Goal: Task Accomplishment & Management: Complete application form

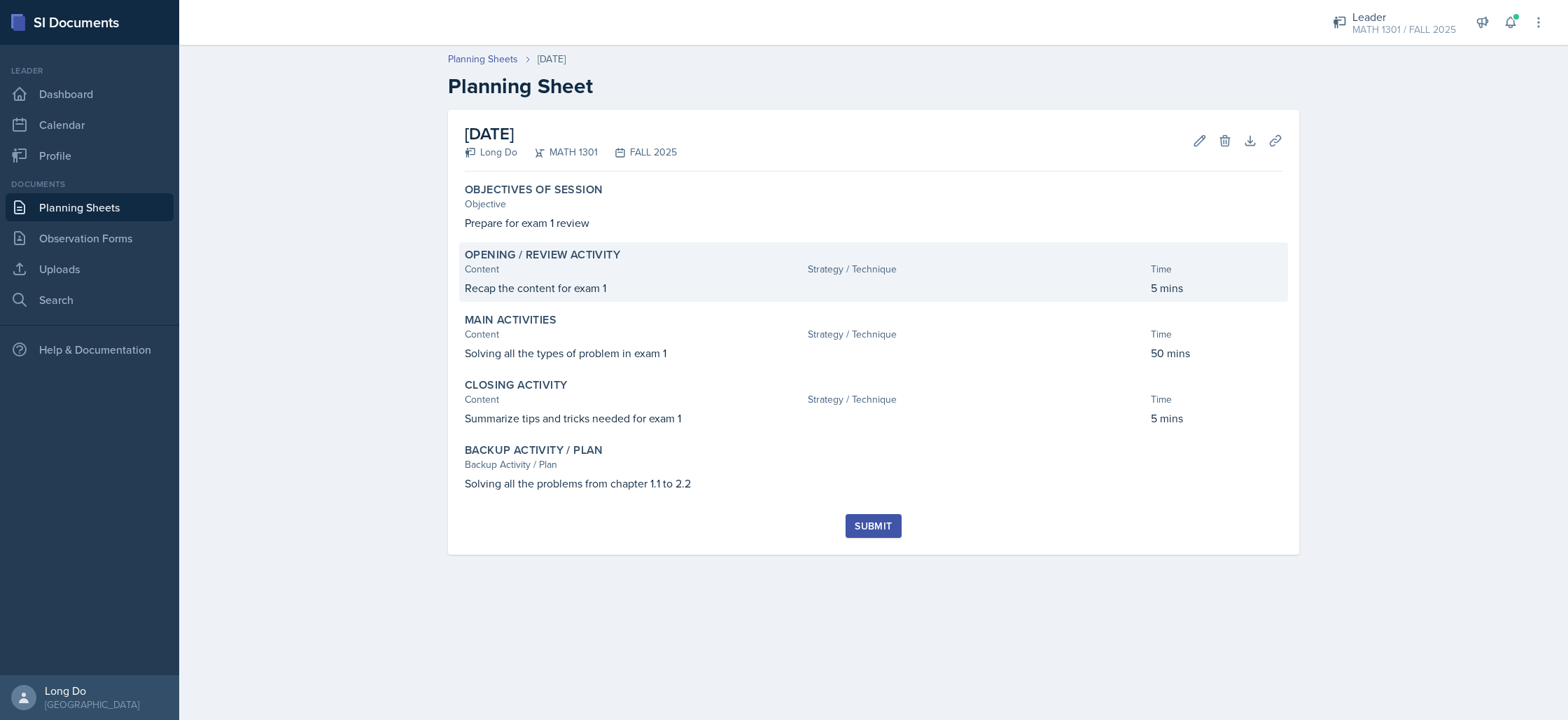
click at [937, 262] on div "Strategy / Technique" at bounding box center [976, 270] width 337 height 15
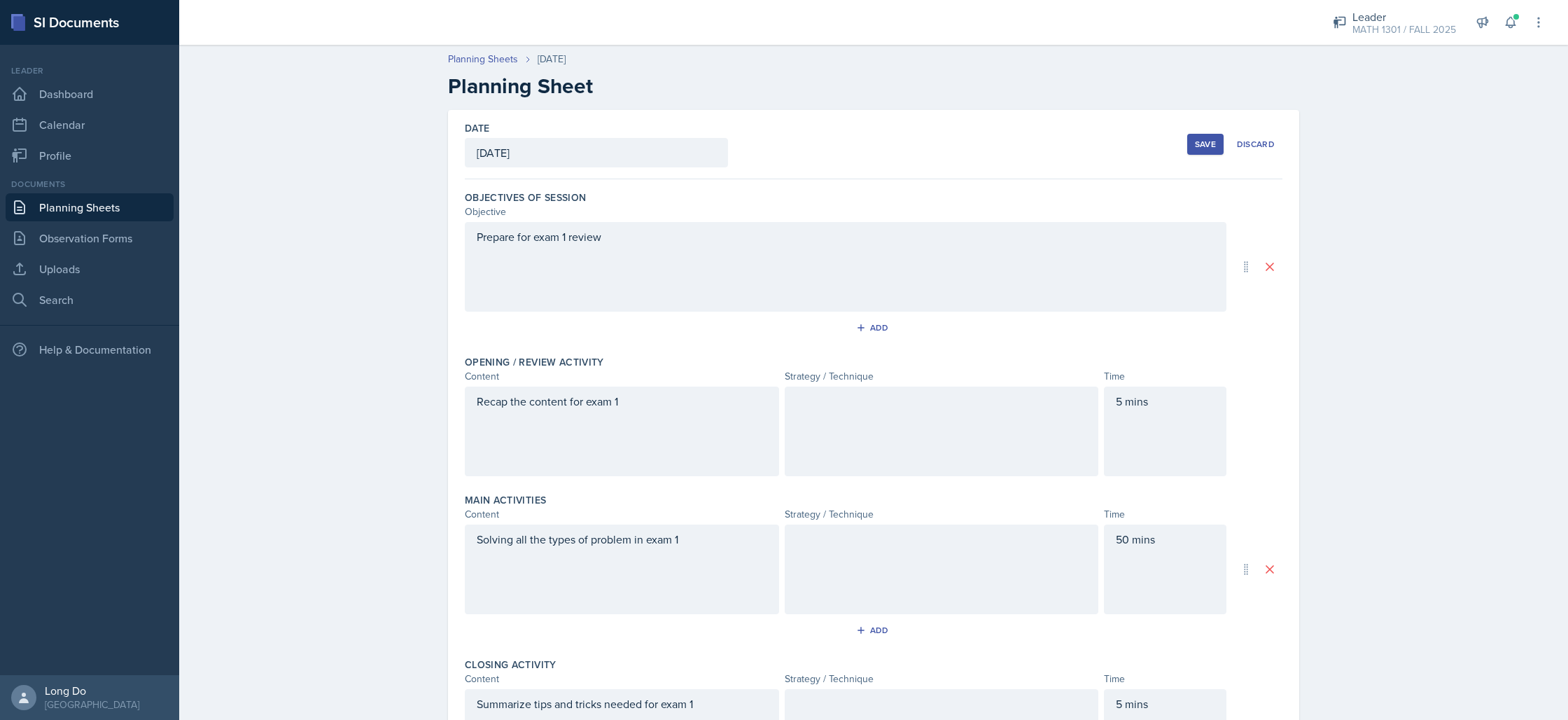
click at [915, 396] on div at bounding box center [941, 431] width 314 height 90
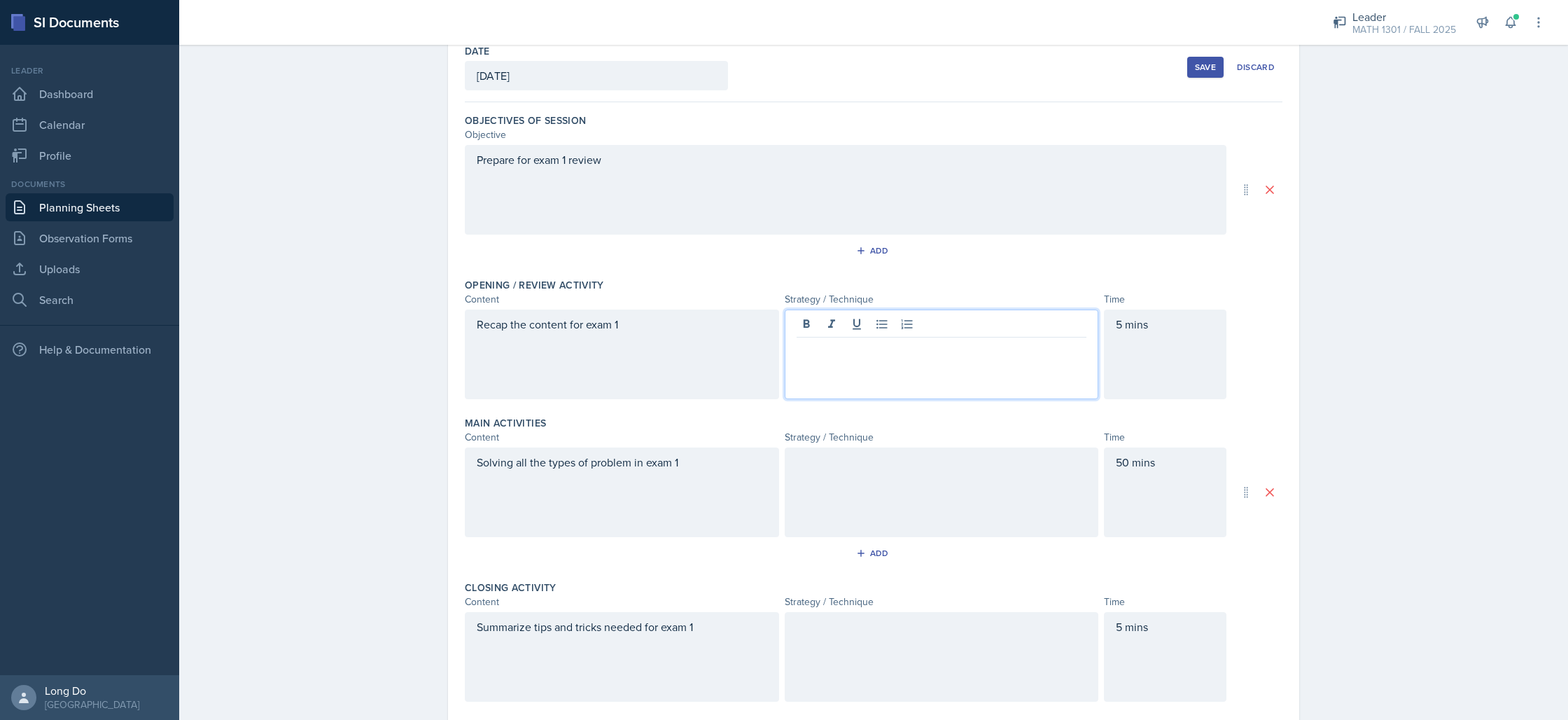
scroll to position [253, 0]
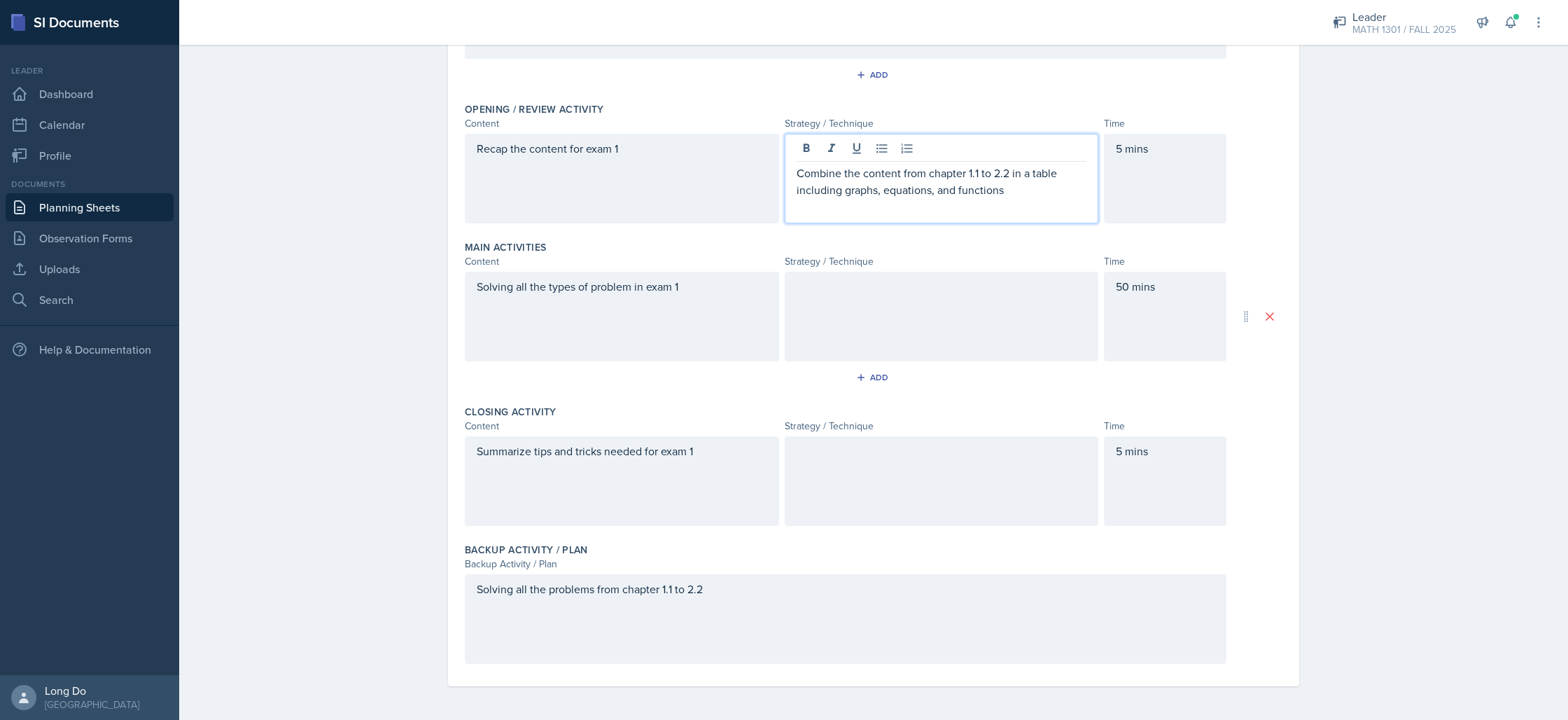
click at [927, 321] on div at bounding box center [941, 316] width 314 height 90
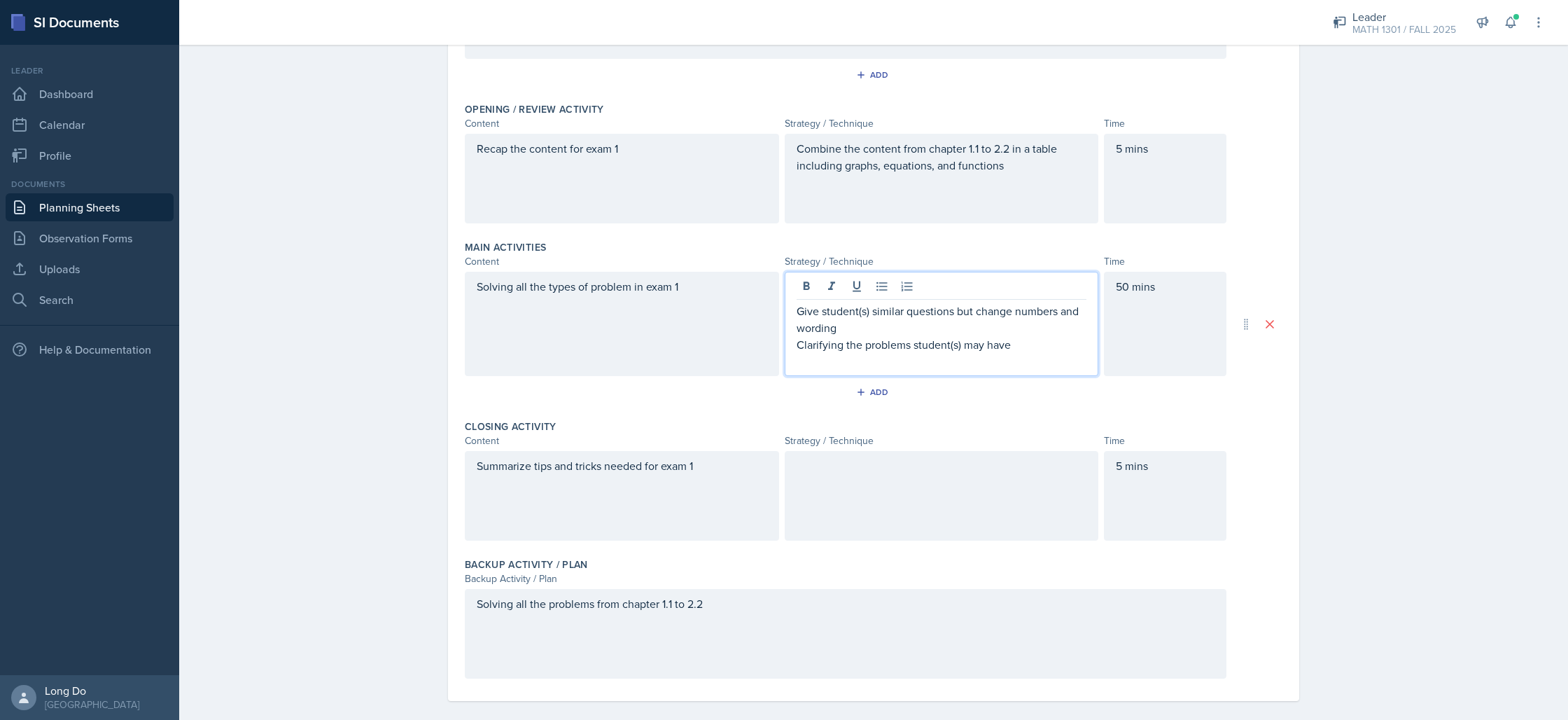
scroll to position [268, 0]
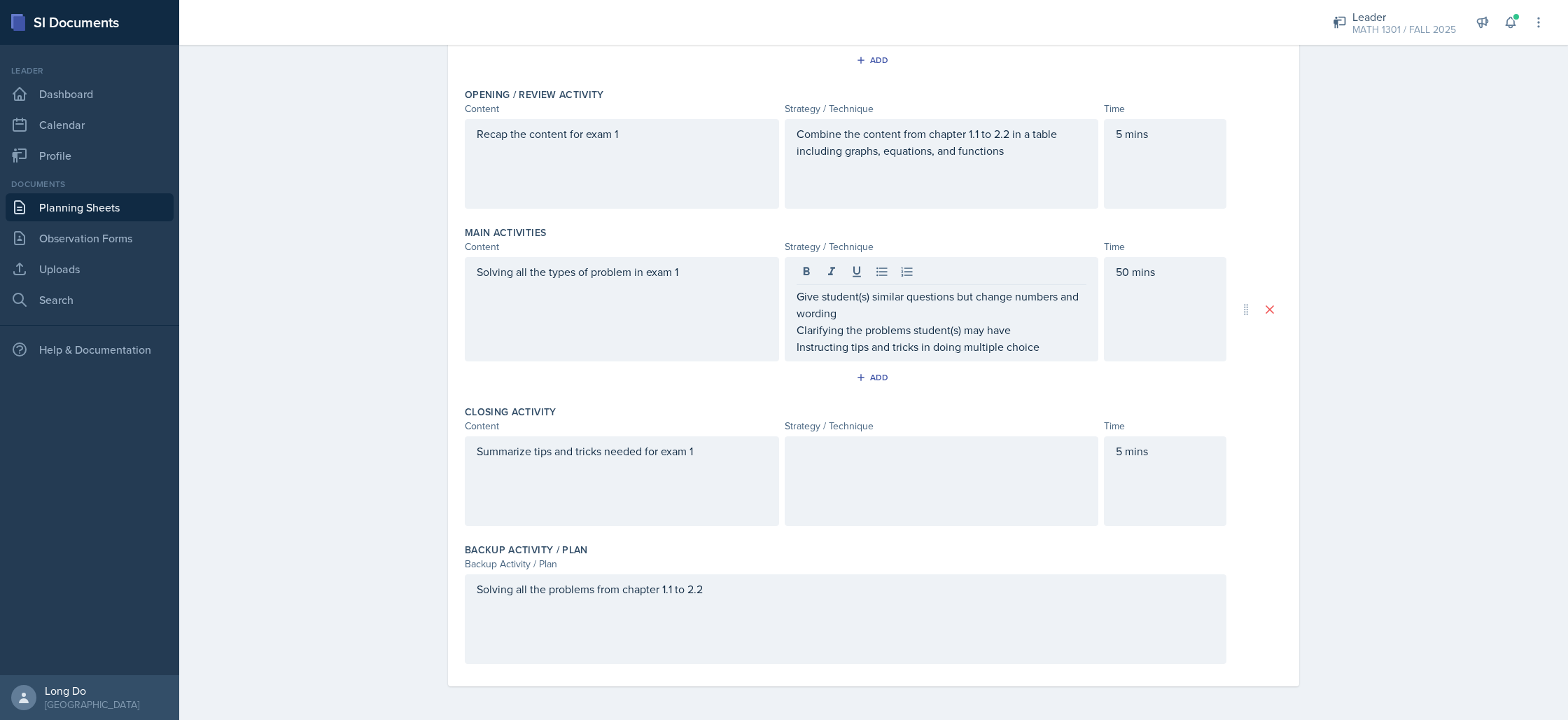
click at [927, 505] on div at bounding box center [941, 481] width 314 height 90
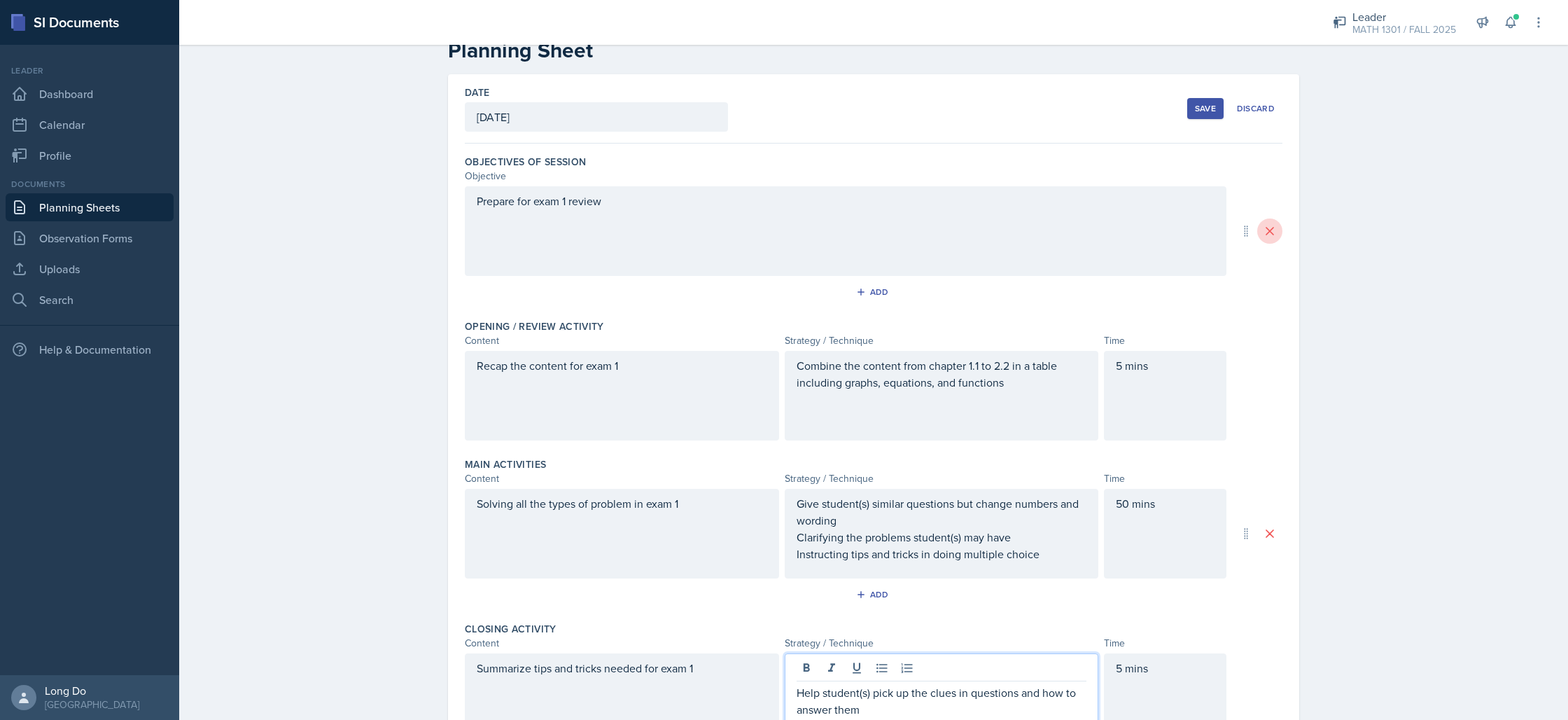
scroll to position [0, 0]
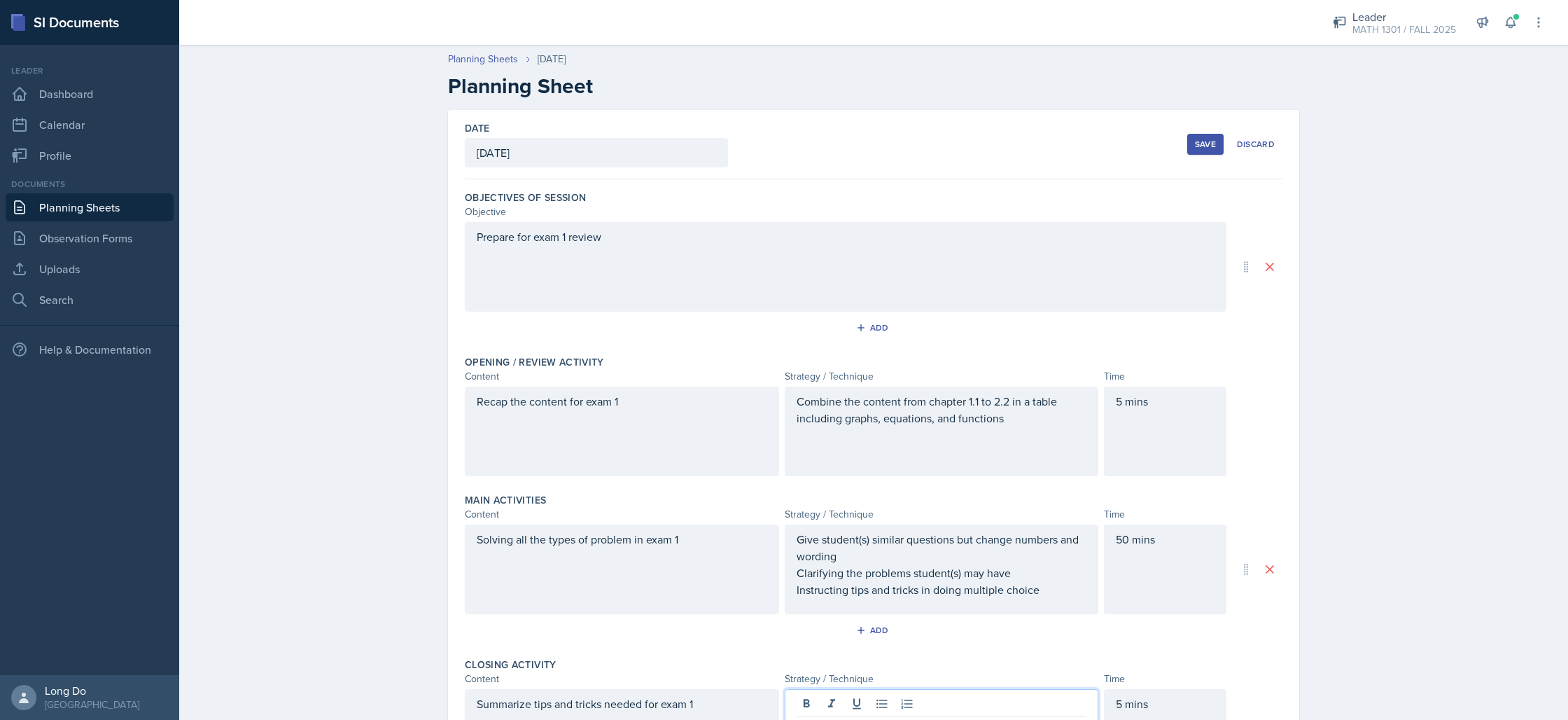
click at [1195, 145] on div "Save" at bounding box center [1205, 145] width 21 height 11
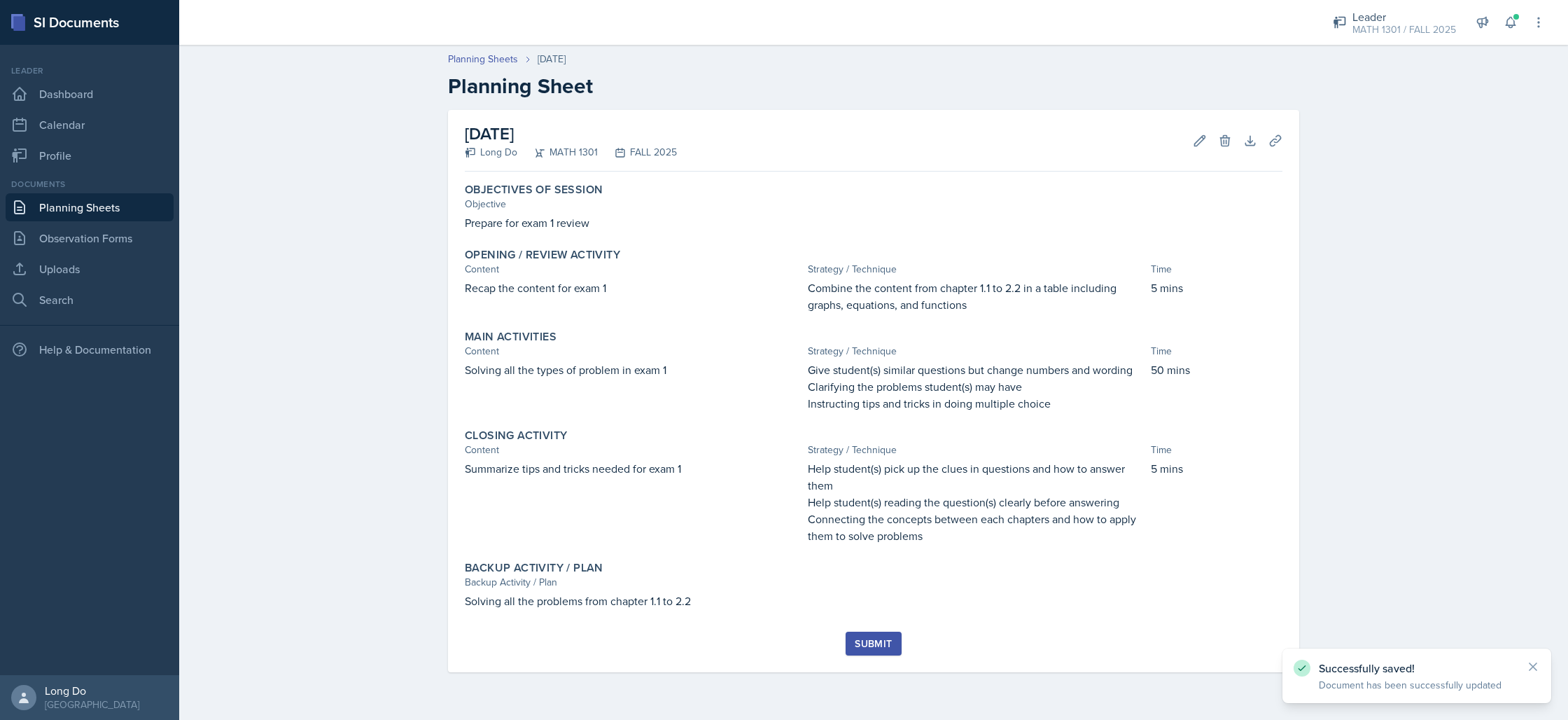
click at [873, 639] on div "Submit" at bounding box center [873, 643] width 37 height 11
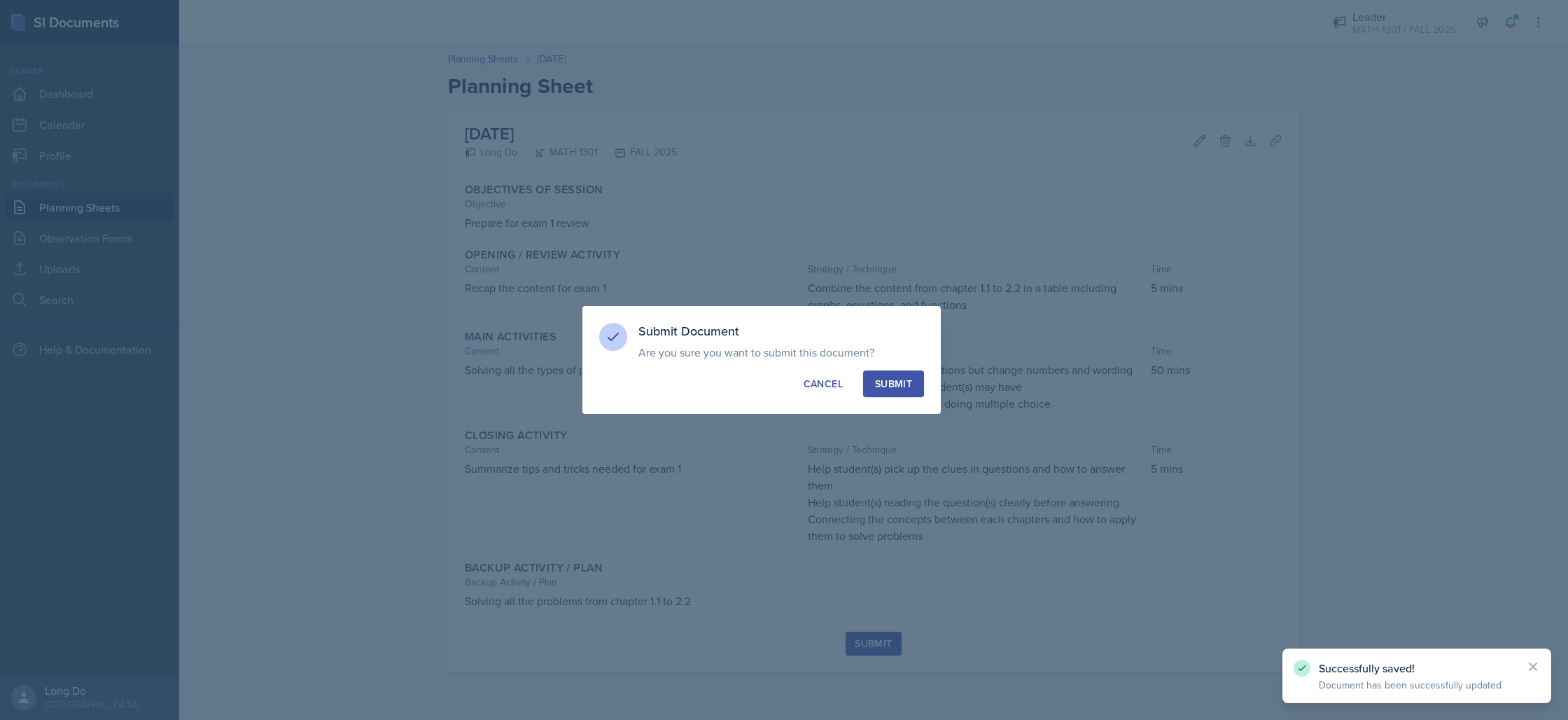
click at [886, 385] on div "Submit" at bounding box center [894, 384] width 37 height 14
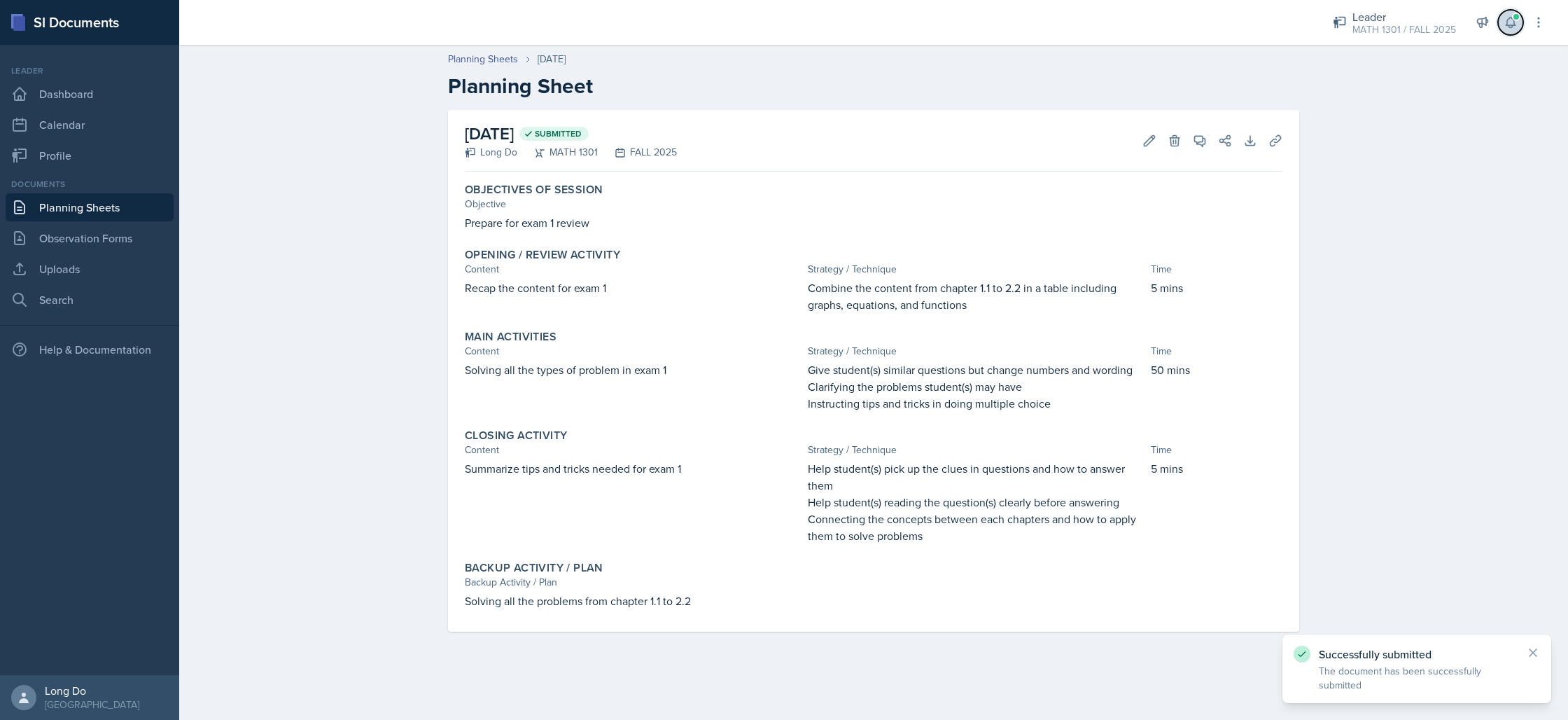
click at [1521, 23] on button at bounding box center [1510, 22] width 25 height 25
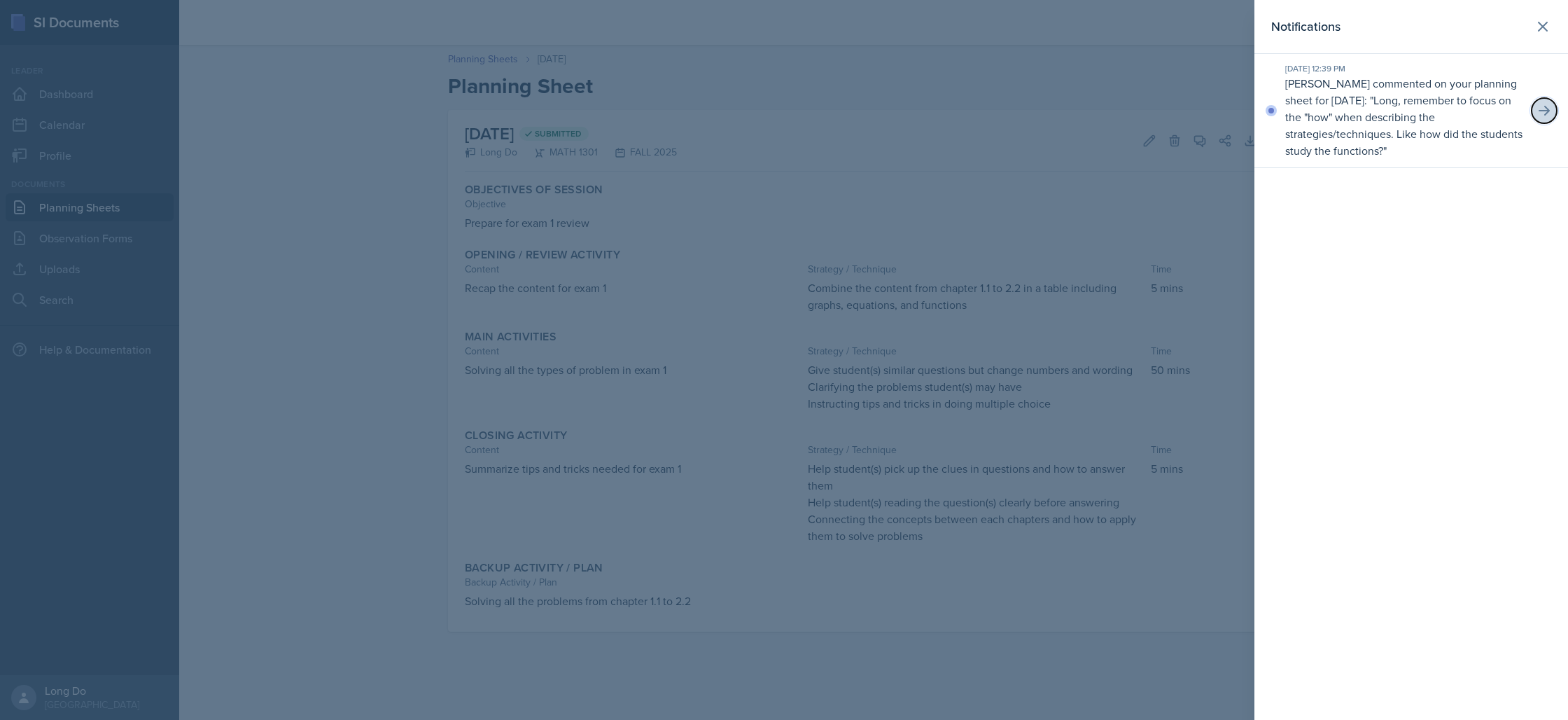
click at [1547, 106] on icon at bounding box center [1543, 110] width 14 height 14
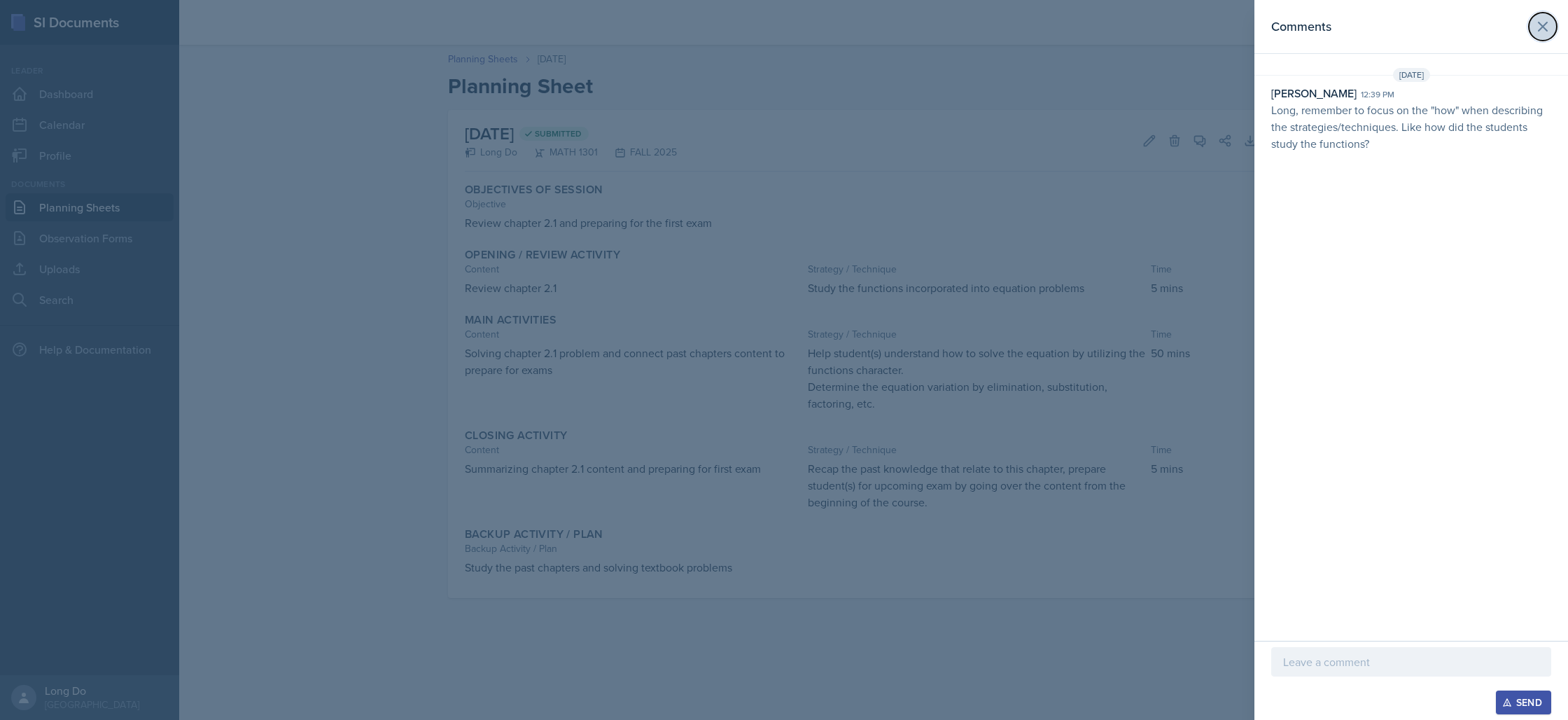
click at [1548, 30] on icon at bounding box center [1542, 27] width 17 height 17
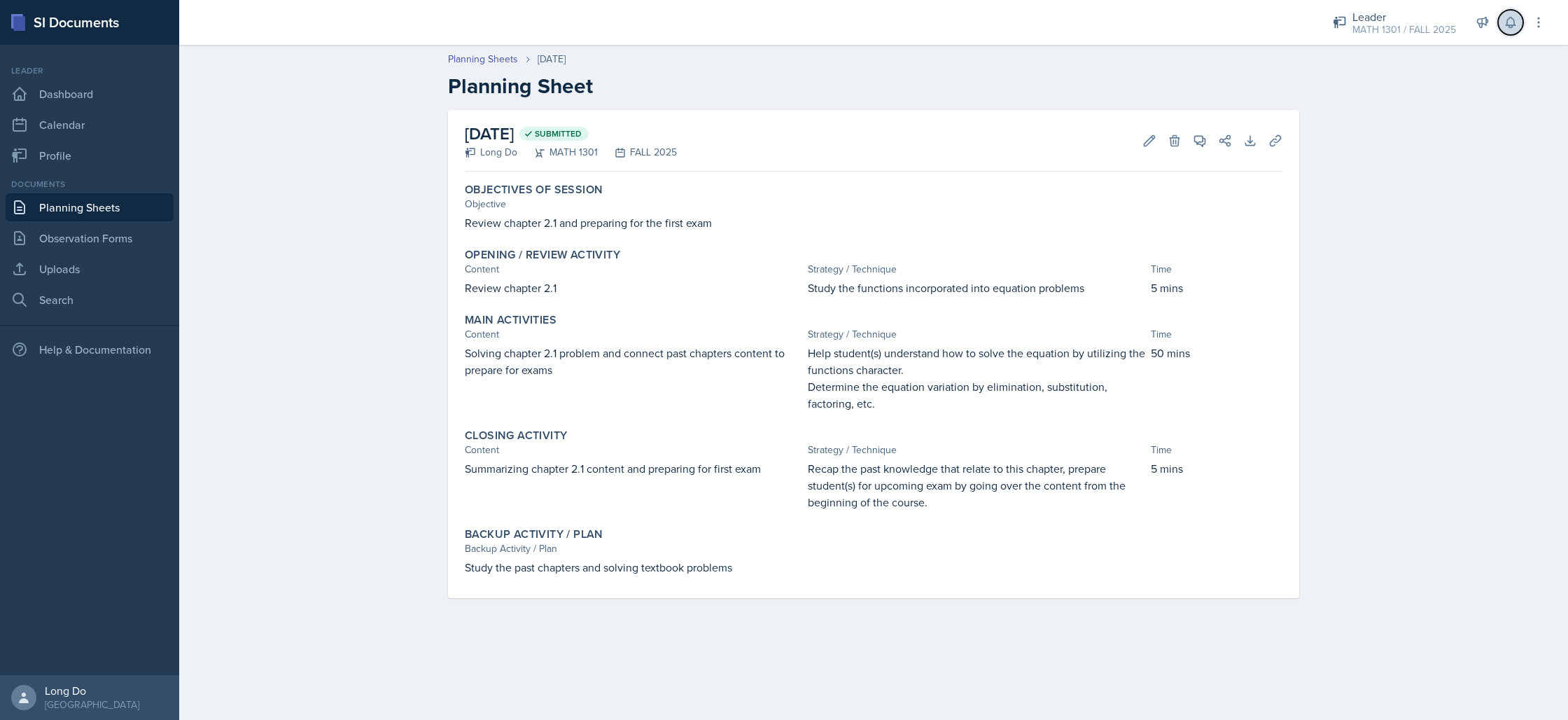
click at [1511, 27] on icon at bounding box center [1510, 22] width 9 height 10
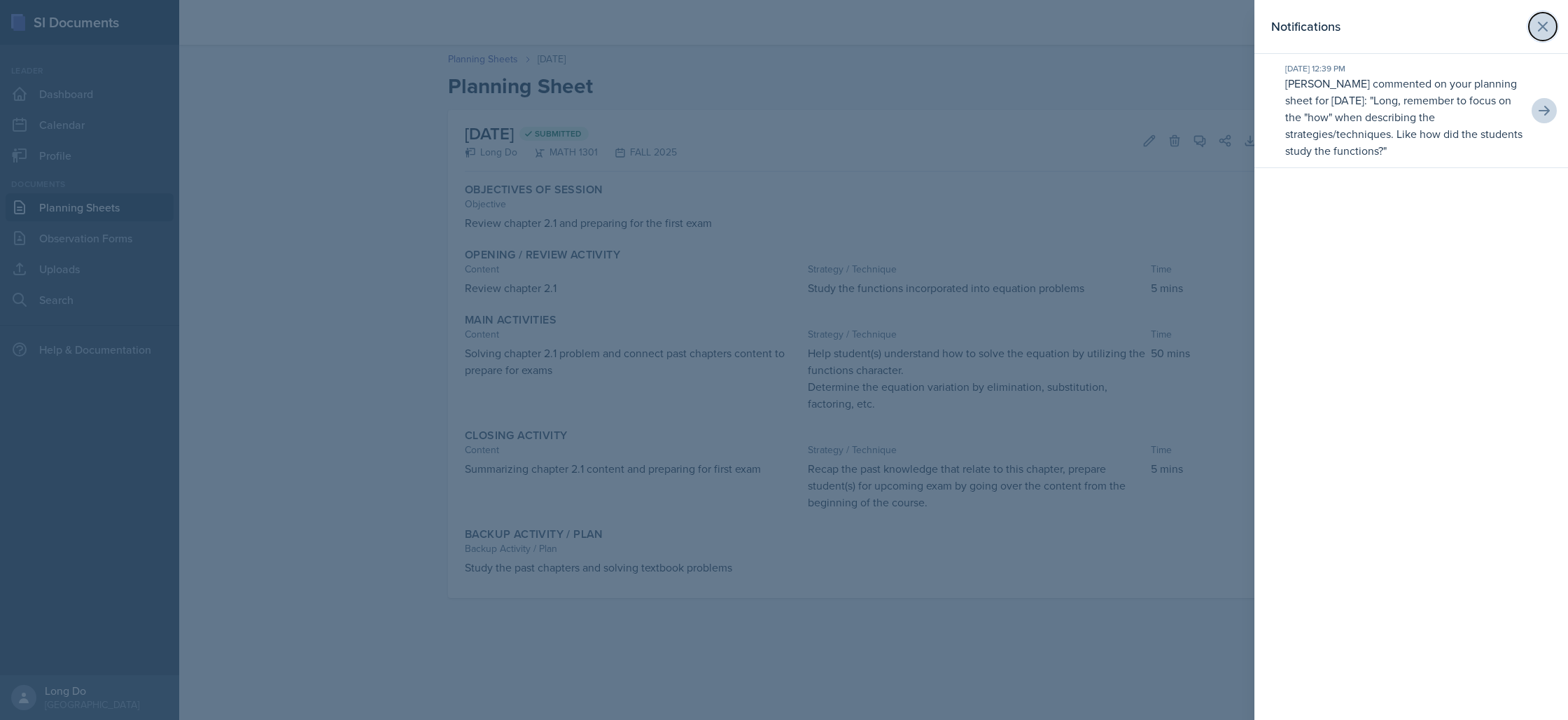
click at [1542, 33] on icon at bounding box center [1542, 27] width 17 height 17
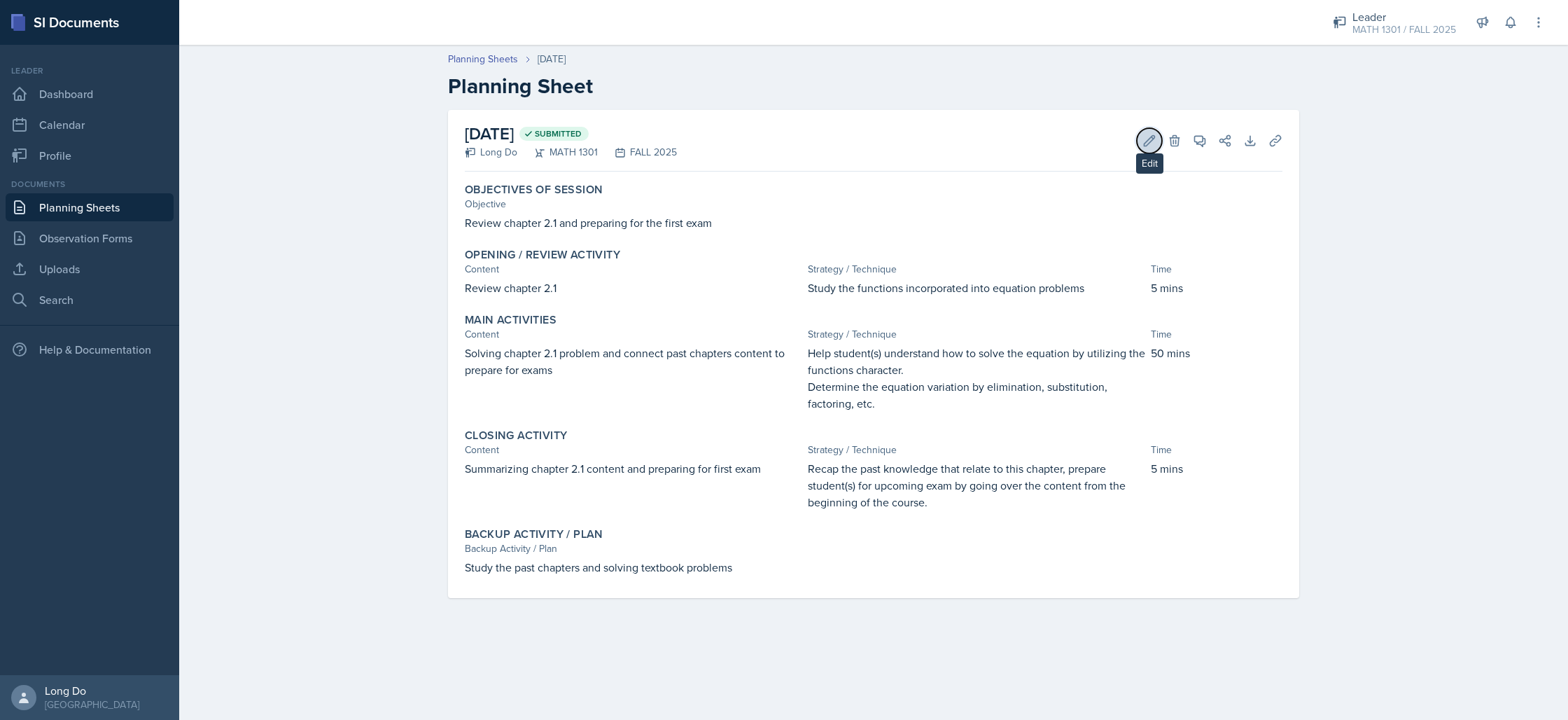
click at [1154, 143] on icon at bounding box center [1148, 140] width 14 height 14
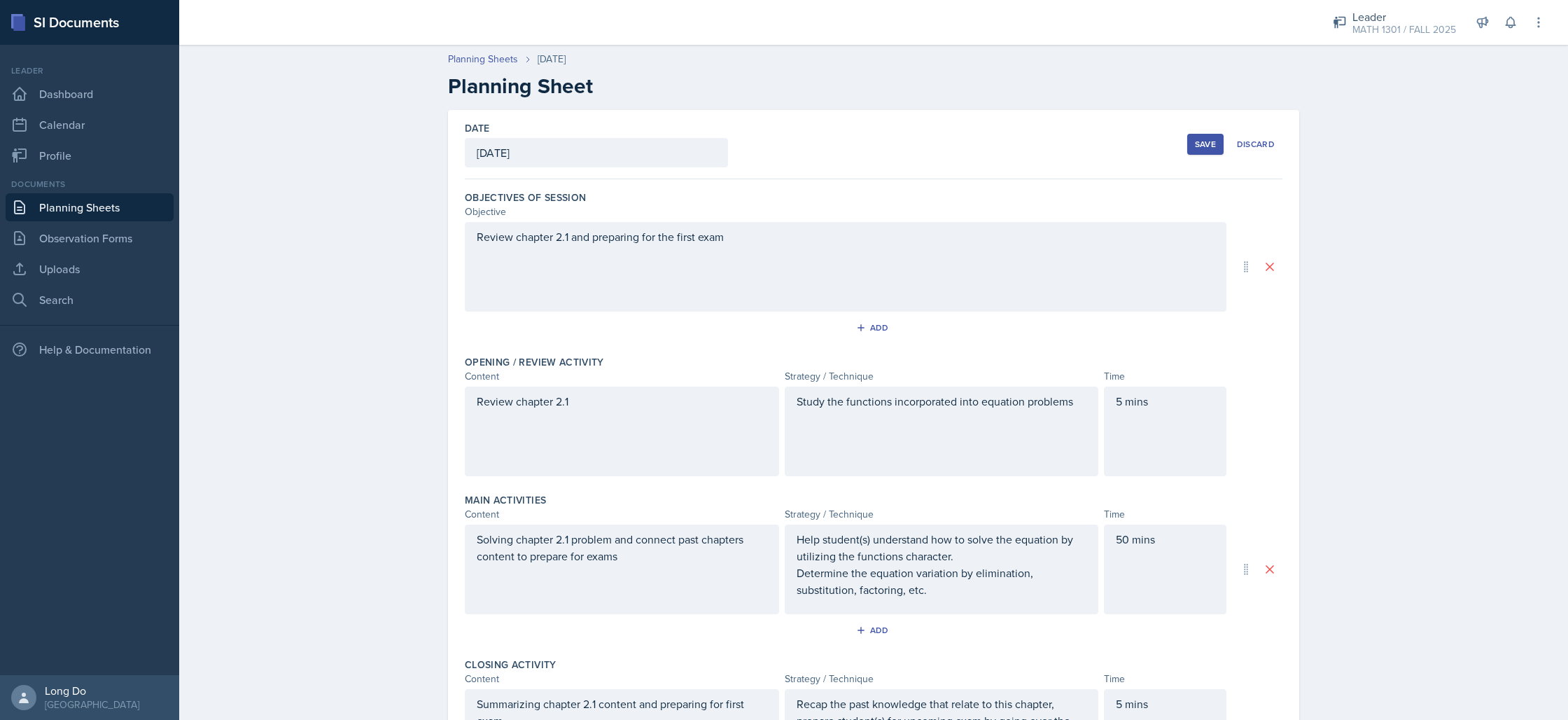
click at [985, 437] on div "Study the functions incorporated into equation problems" at bounding box center [941, 431] width 314 height 90
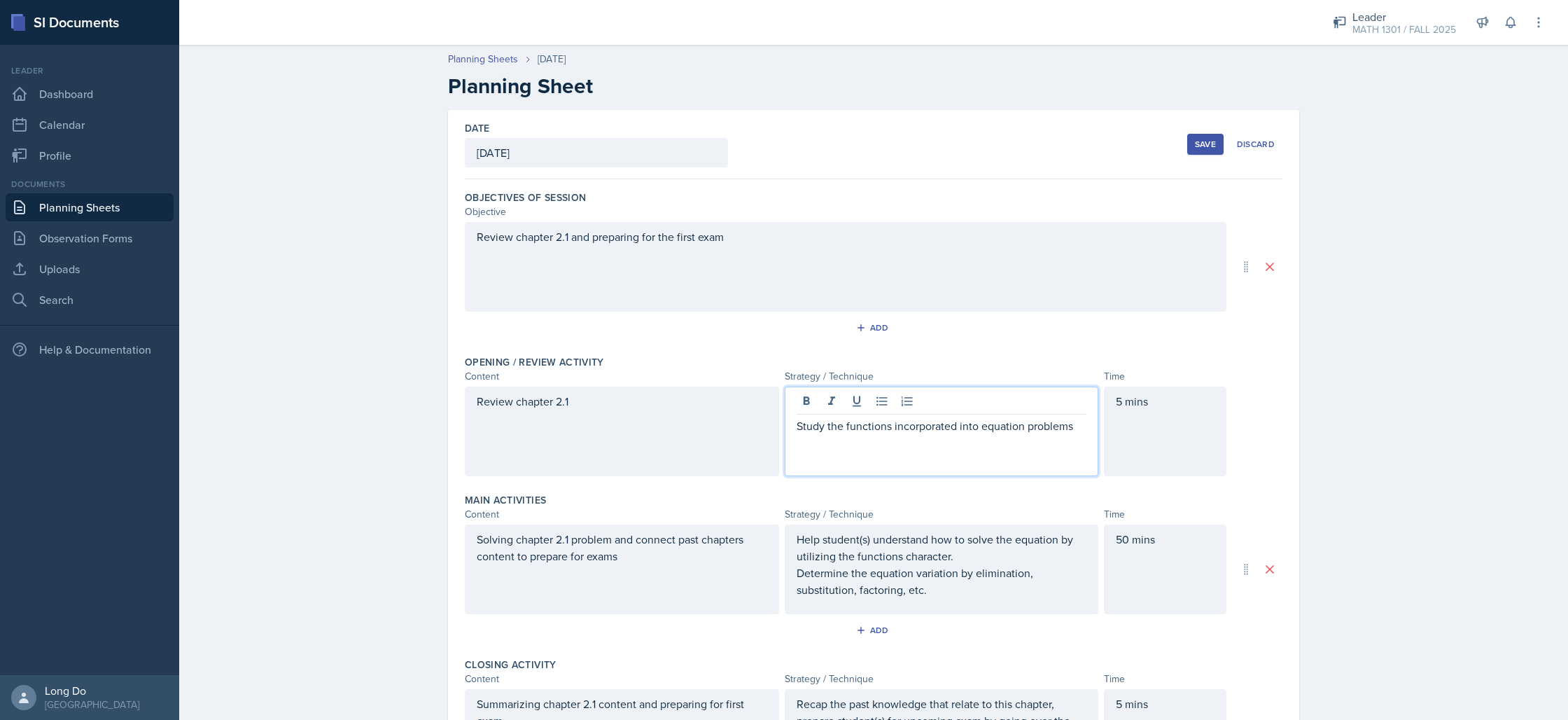
click at [1073, 433] on p "Study the functions incorporated into equation problems" at bounding box center [942, 425] width 291 height 17
click at [1206, 135] on button "Save" at bounding box center [1205, 144] width 36 height 21
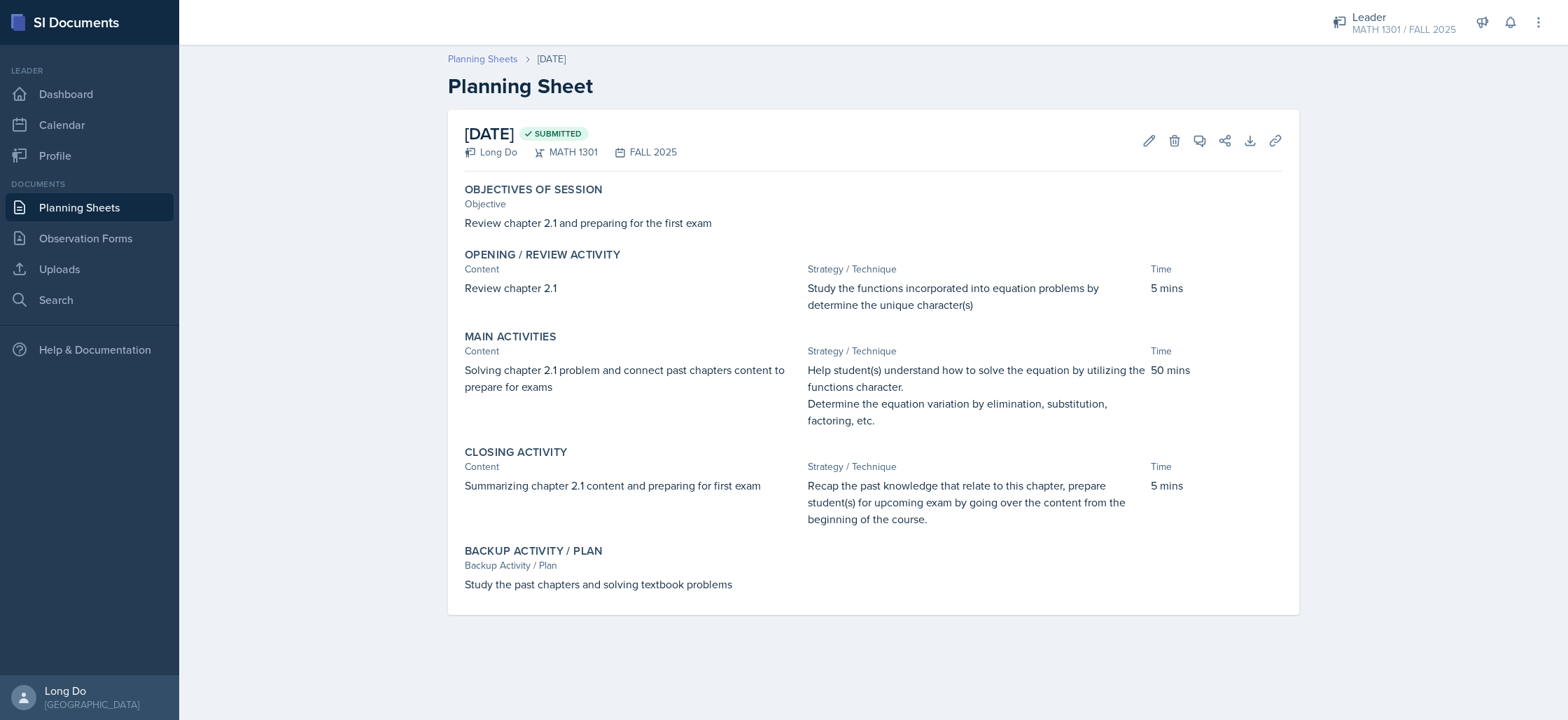
click at [498, 60] on link "Planning Sheets" at bounding box center [483, 59] width 70 height 15
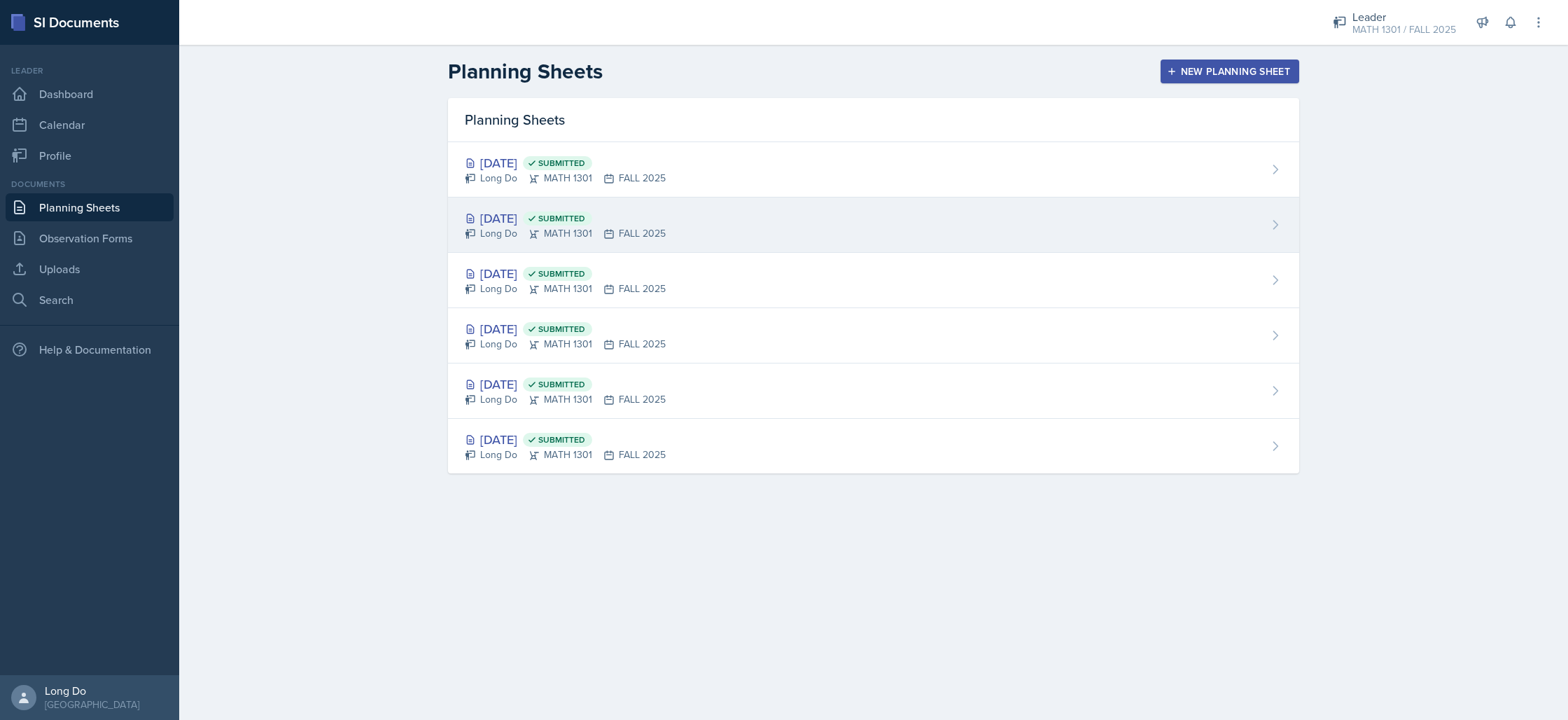
click at [822, 214] on div "[DATE] Submitted Long Do MATH 1301 FALL 2025" at bounding box center [873, 225] width 851 height 56
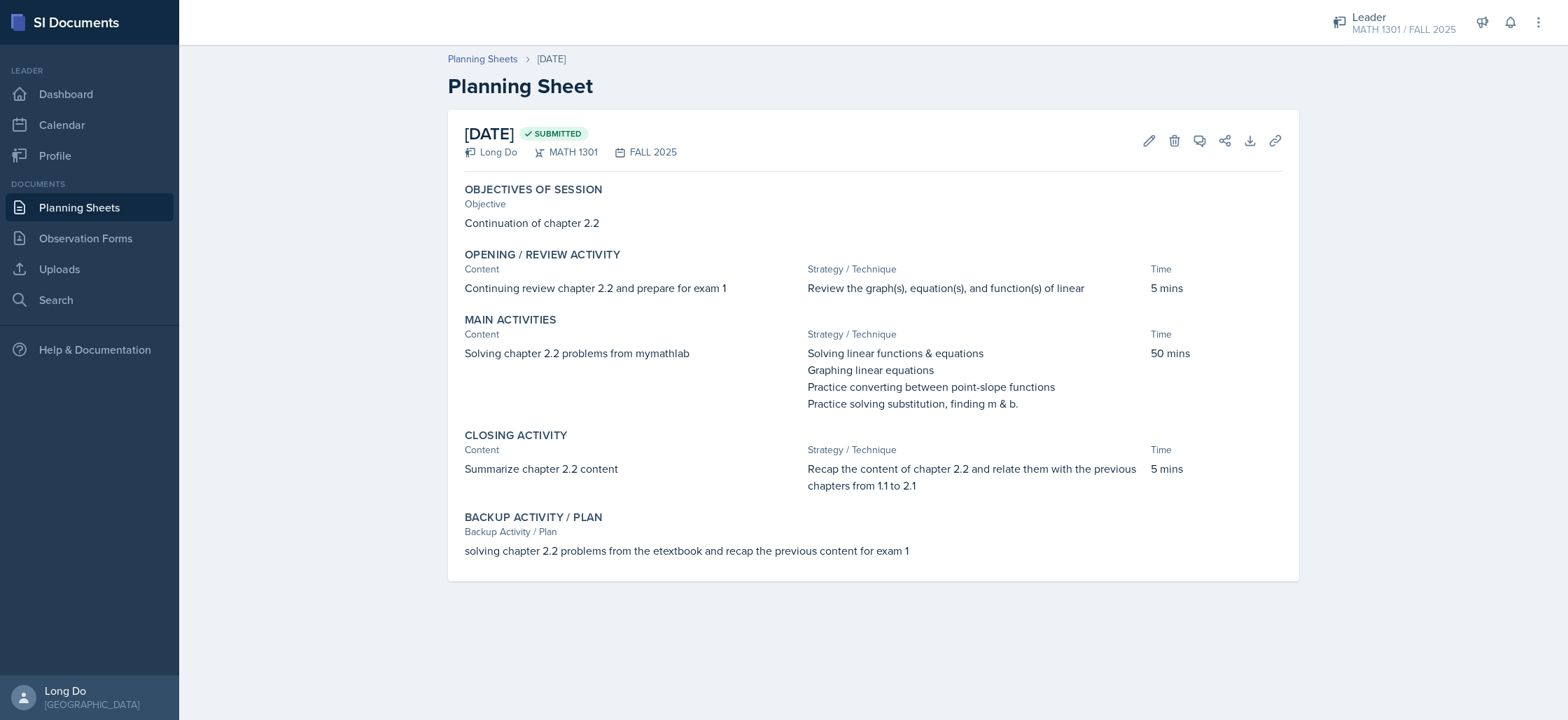
click at [1413, 268] on div "Planning Sheets [DATE] Planning Sheet [DATE] Submitted Long Do MATH 1301 FALL 2…" at bounding box center [872, 326] width 1388 height 577
